Goal: Check status: Check status

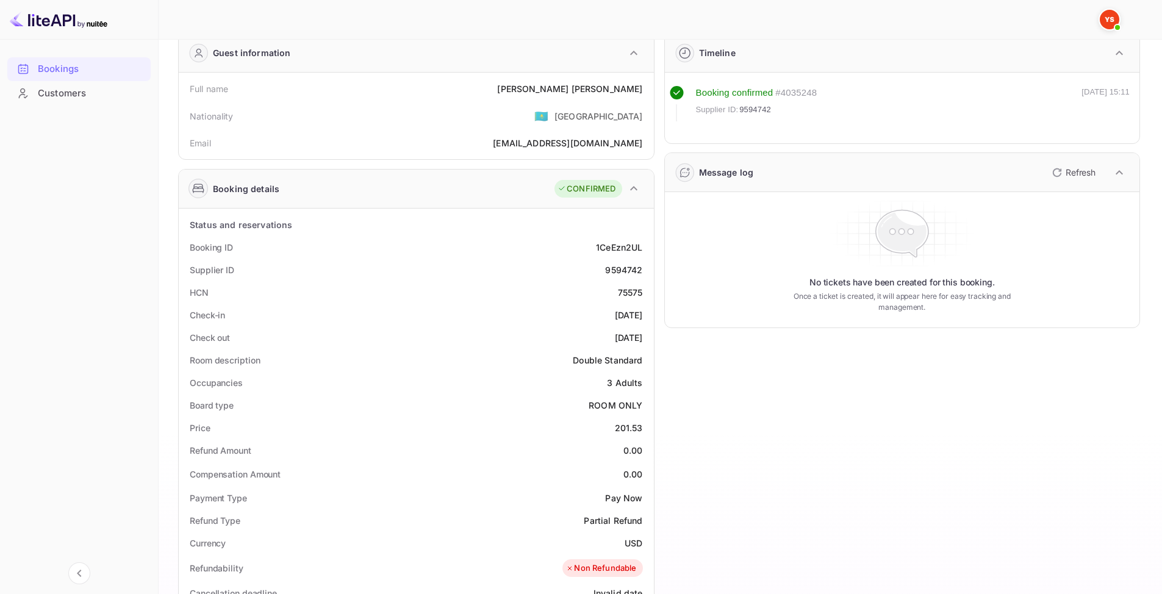
scroll to position [61, 0]
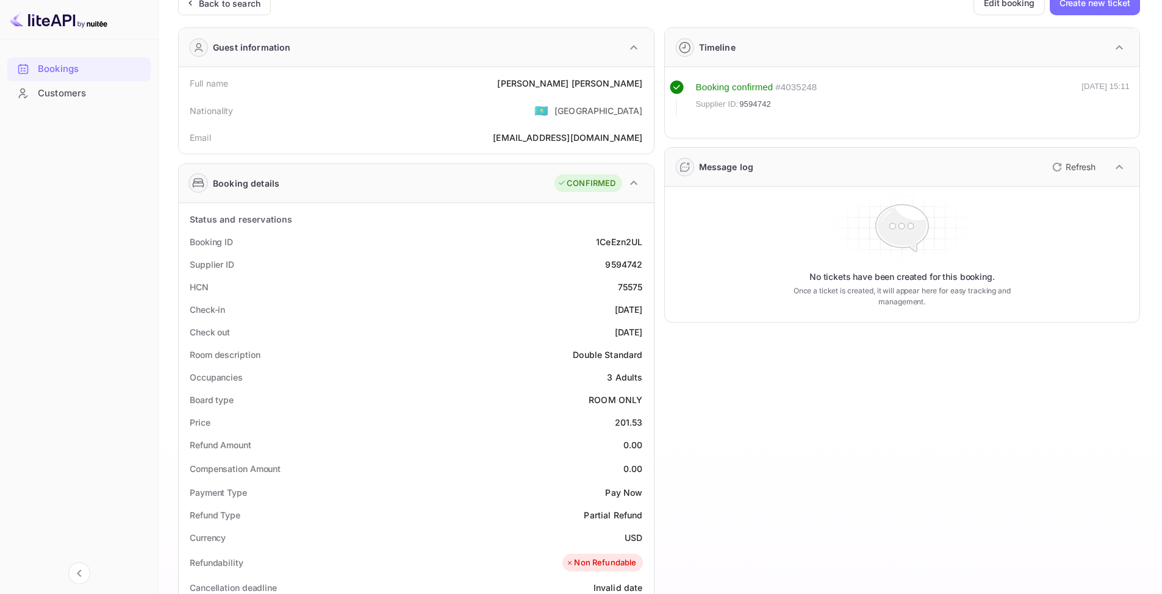
click at [628, 267] on div "9594742" at bounding box center [623, 264] width 37 height 13
copy div "9594742"
drag, startPoint x: 567, startPoint y: 77, endPoint x: 644, endPoint y: 81, distance: 76.9
click at [644, 81] on div "Full name [PERSON_NAME]" at bounding box center [416, 83] width 465 height 23
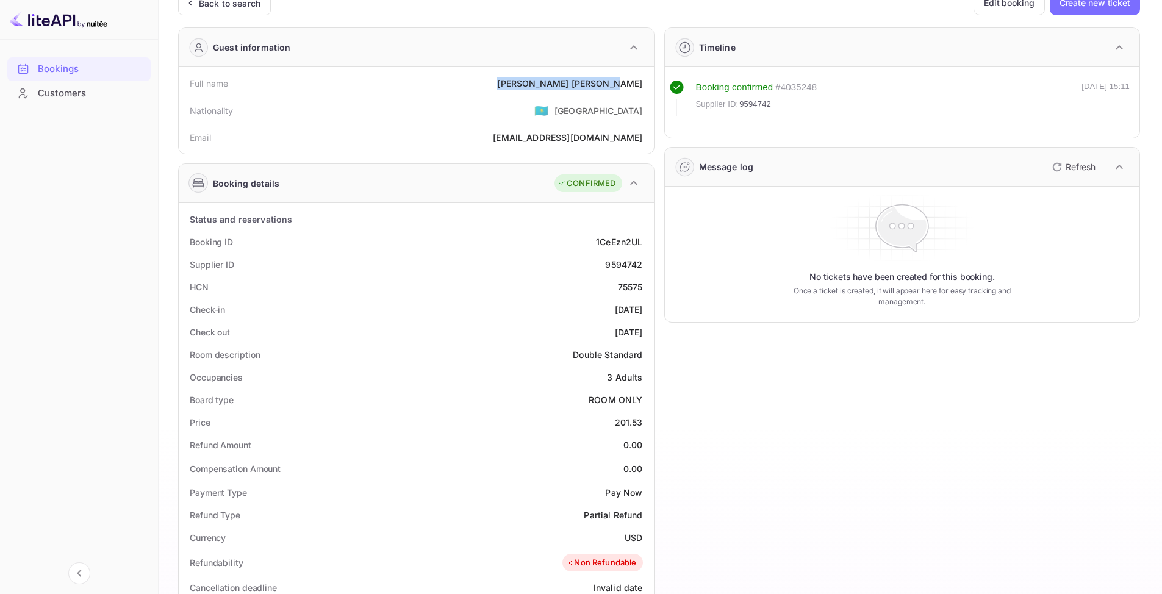
copy div "[PERSON_NAME]"
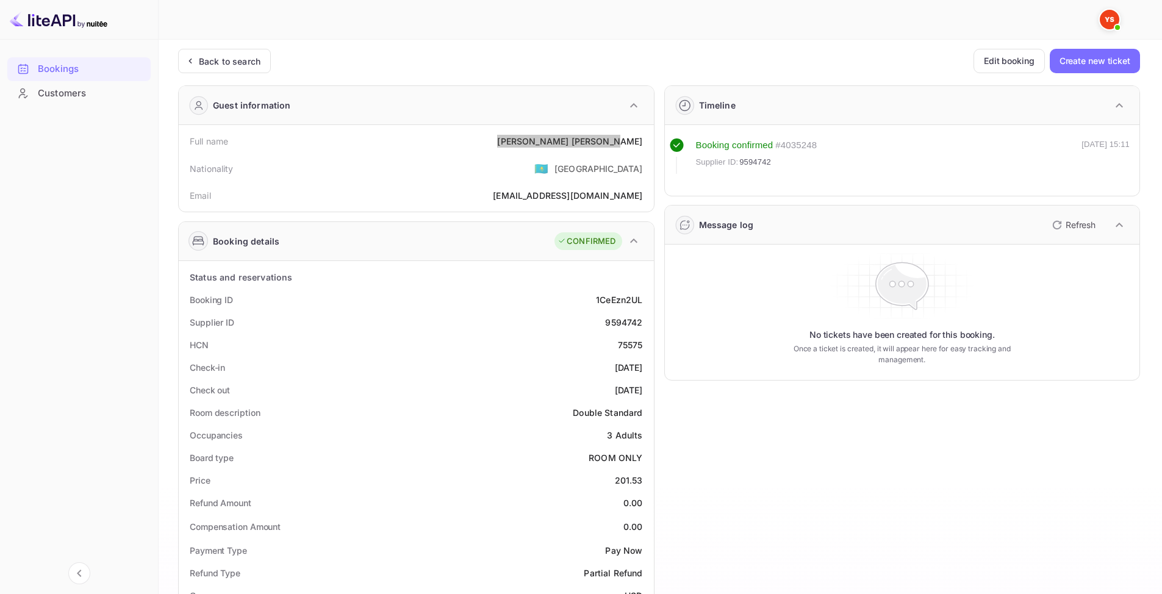
scroll to position [0, 0]
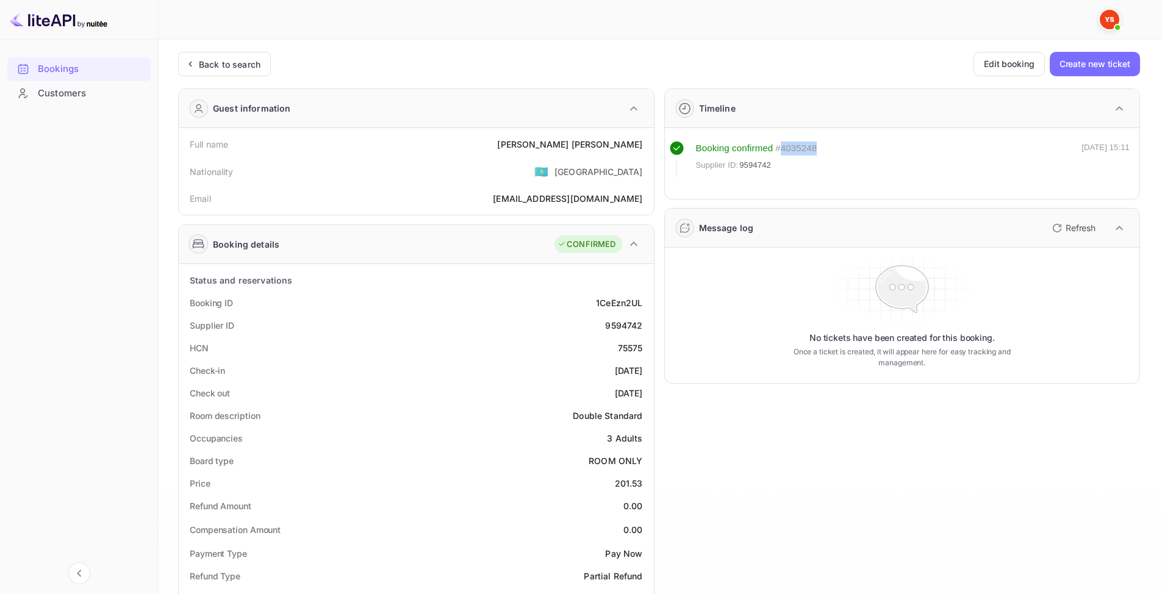
drag, startPoint x: 780, startPoint y: 149, endPoint x: 828, endPoint y: 147, distance: 47.6
click at [828, 147] on div "Booking confirmed # 4035248 Supplier ID: 9594742 [DATE] 15:11" at bounding box center [900, 159] width 461 height 35
click at [814, 170] on div "Supplier ID: 9594742" at bounding box center [756, 165] width 121 height 12
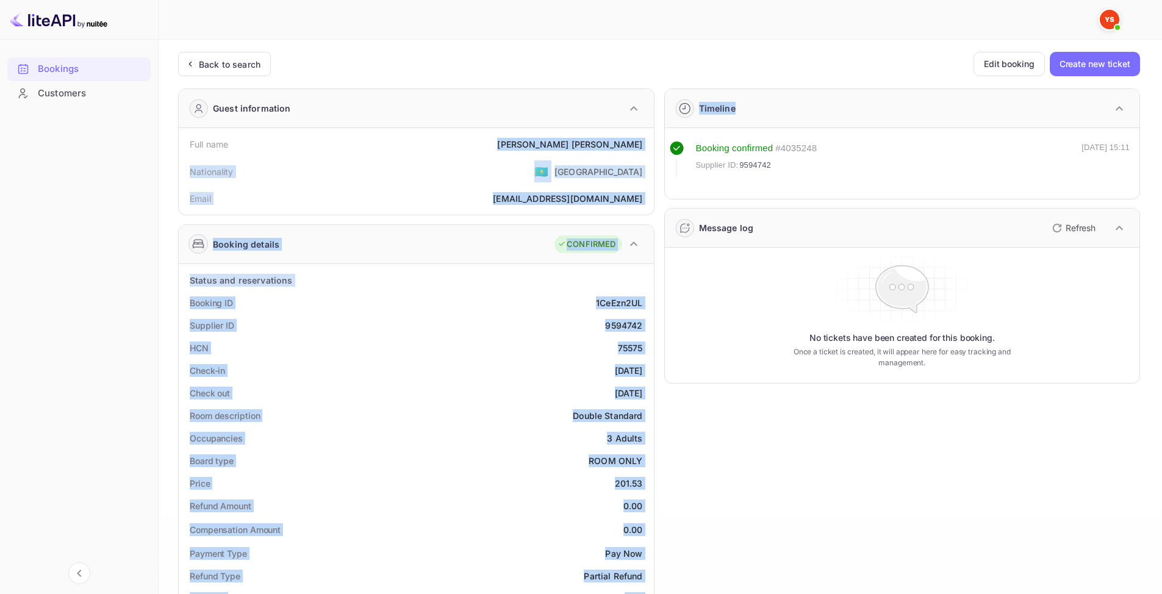
drag, startPoint x: 541, startPoint y: 140, endPoint x: 669, endPoint y: 144, distance: 128.8
click at [669, 144] on div "Guest information Full name [PERSON_NAME] Nationality 🇰🇿 [DEMOGRAPHIC_DATA] Ema…" at bounding box center [654, 536] width 972 height 914
click at [511, 140] on div "Full name [PERSON_NAME]" at bounding box center [416, 144] width 465 height 23
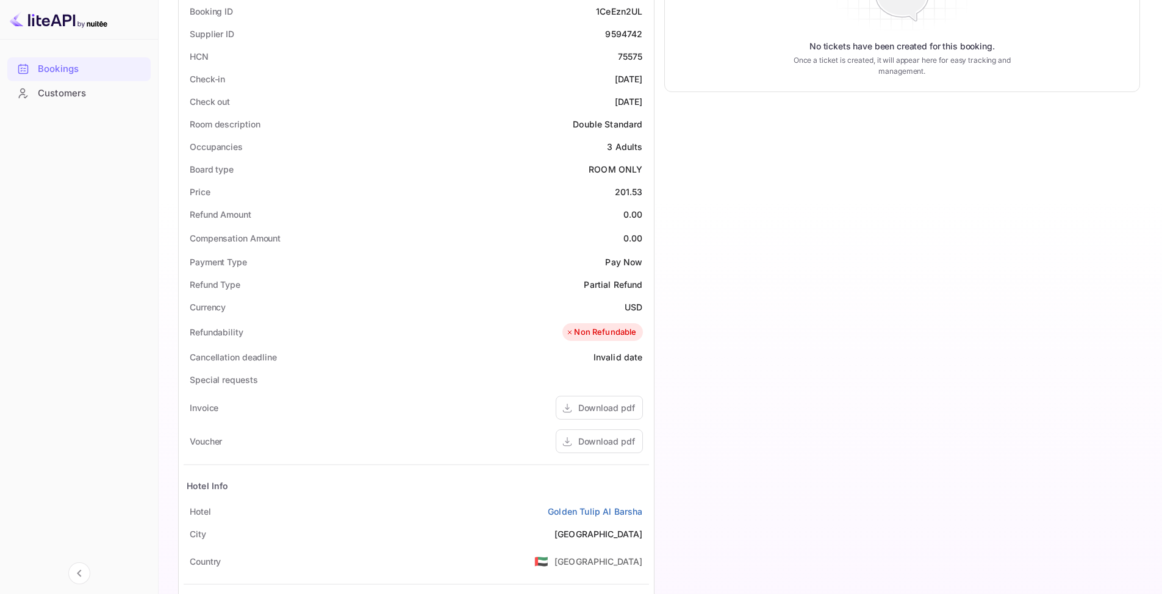
scroll to position [305, 0]
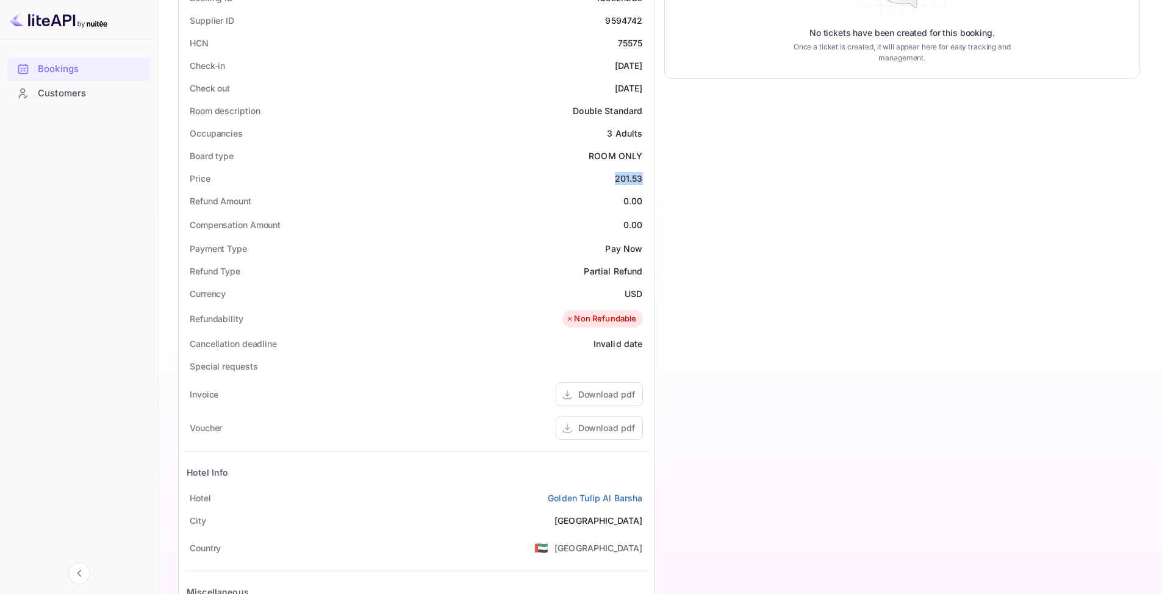
drag, startPoint x: 612, startPoint y: 179, endPoint x: 645, endPoint y: 174, distance: 33.4
click at [645, 174] on div "Price 201.53" at bounding box center [416, 178] width 465 height 23
copy div "201.53"
